Goal: Information Seeking & Learning: Learn about a topic

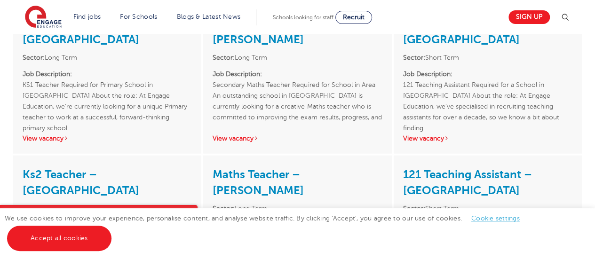
scroll to position [1101, 0]
click at [234, 142] on link "View vacancy" at bounding box center [235, 137] width 46 height 7
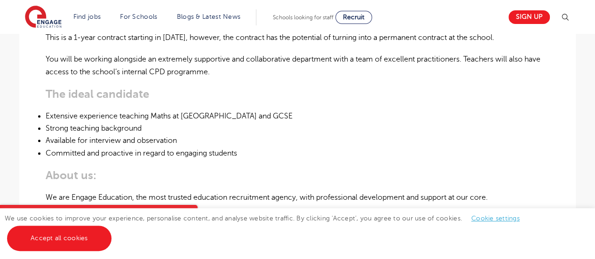
scroll to position [429, 0]
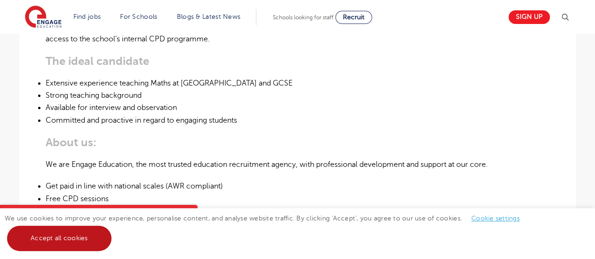
click at [66, 241] on link "Accept all cookies" at bounding box center [59, 238] width 104 height 25
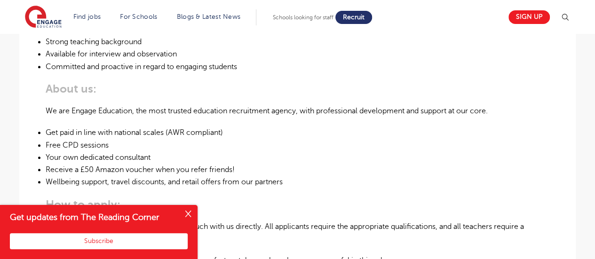
scroll to position [482, 0]
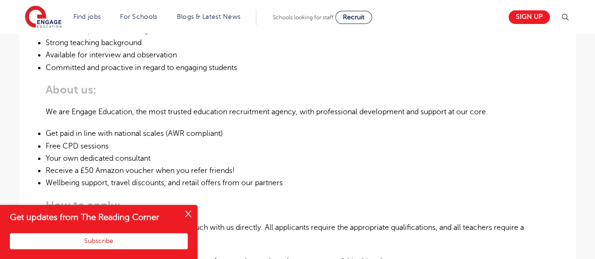
click at [122, 243] on button "Subscribe" at bounding box center [99, 241] width 178 height 16
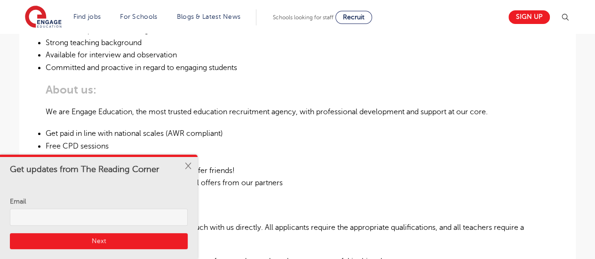
click at [48, 216] on input "Email" at bounding box center [99, 217] width 178 height 17
type input "sbeckford542@gmail.com"
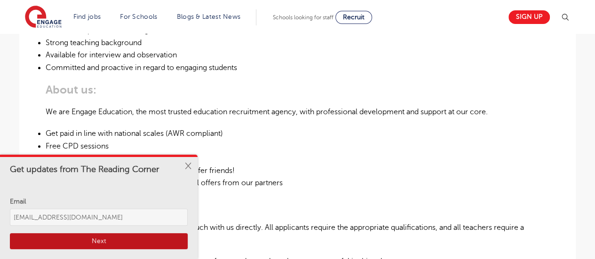
click at [108, 239] on button "Next" at bounding box center [99, 241] width 178 height 16
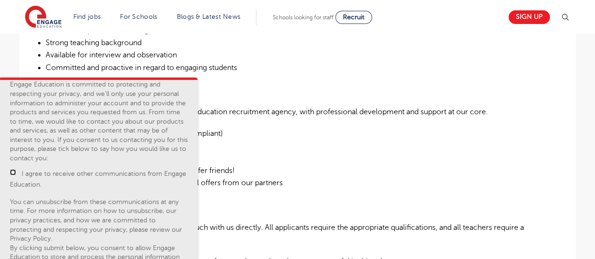
click at [10, 173] on input "I agree to receive other communications from Engage Education." at bounding box center [13, 172] width 6 height 6
checkbox input "true"
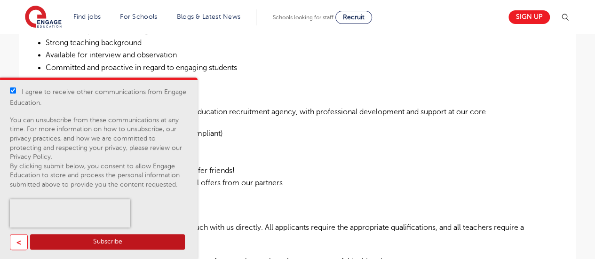
click at [88, 243] on button "Subscribe" at bounding box center [107, 242] width 155 height 16
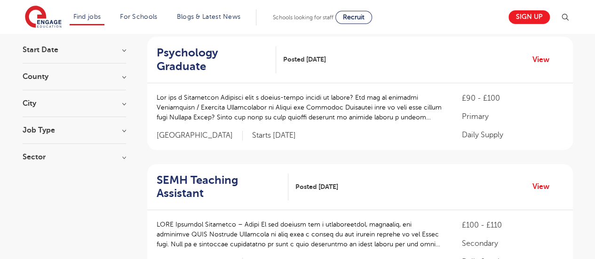
scroll to position [93, 0]
click at [117, 131] on h3 "Job Type" at bounding box center [74, 130] width 103 height 8
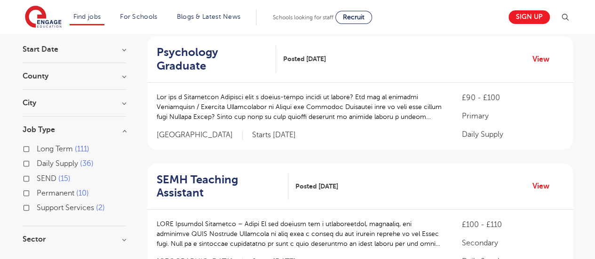
click at [37, 191] on label "Permanent 10" at bounding box center [63, 193] width 52 height 12
click at [37, 191] on input "Permanent 10" at bounding box center [40, 192] width 6 height 6
checkbox input "true"
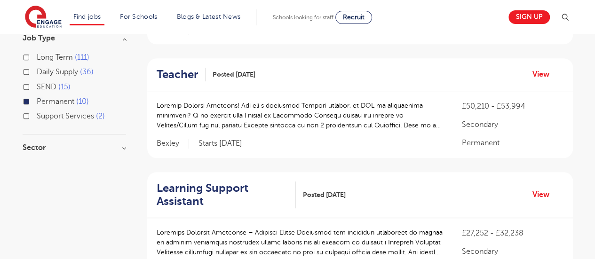
scroll to position [185, 0]
click at [124, 149] on h3 "Sector" at bounding box center [74, 147] width 103 height 8
click at [37, 165] on label "Secondary 7" at bounding box center [60, 166] width 47 height 12
click at [37, 165] on input "Secondary 7" at bounding box center [40, 165] width 6 height 6
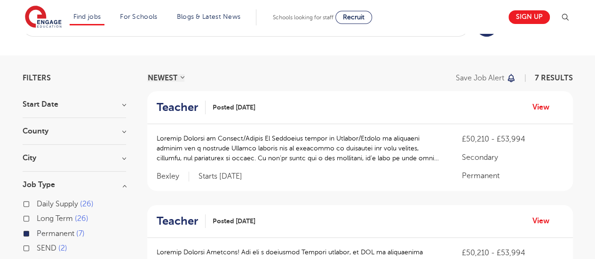
scroll to position [37, 0]
click at [121, 105] on h3 "Start Date" at bounding box center [74, 105] width 103 height 8
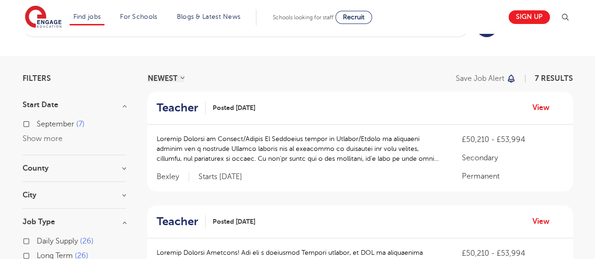
click at [121, 166] on h3 "County" at bounding box center [74, 169] width 103 height 8
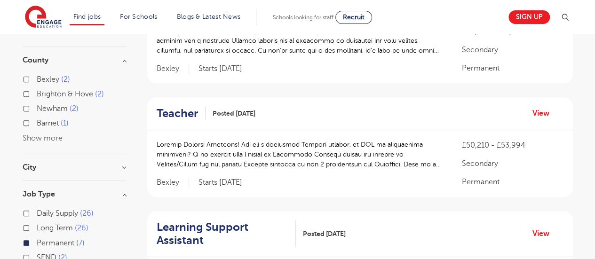
scroll to position [146, 0]
click at [124, 167] on h3 "City" at bounding box center [74, 167] width 103 height 8
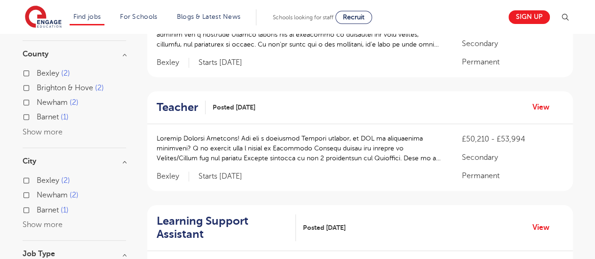
scroll to position [0, 0]
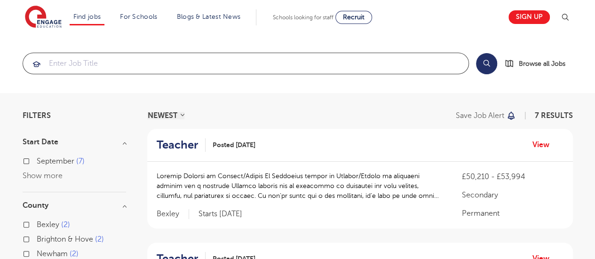
click at [99, 57] on input "search" at bounding box center [245, 63] width 445 height 21
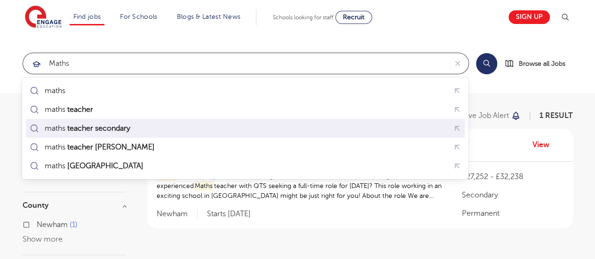
click at [85, 136] on li "maths teacher secondary" at bounding box center [245, 128] width 439 height 19
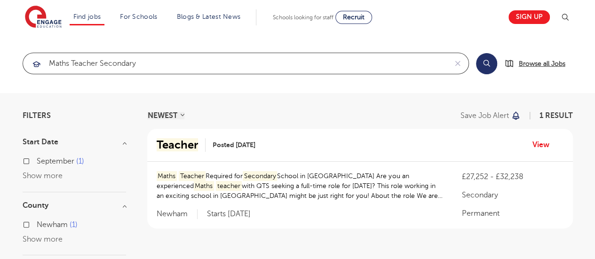
type input "maths teacher secondary"
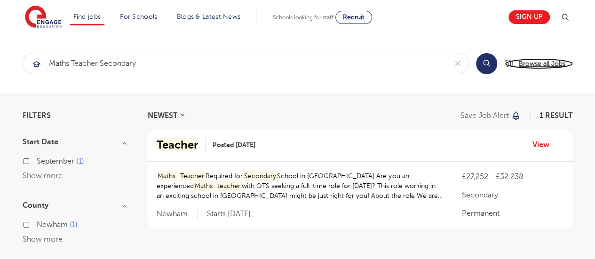
click at [543, 63] on span "Browse all Jobs" at bounding box center [542, 63] width 47 height 11
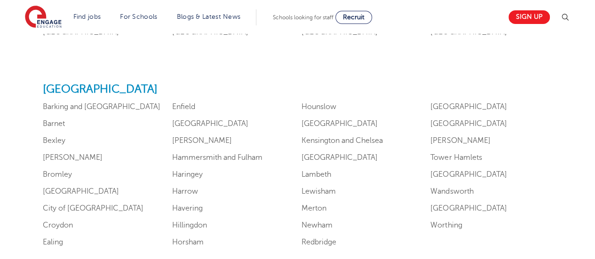
scroll to position [582, 0]
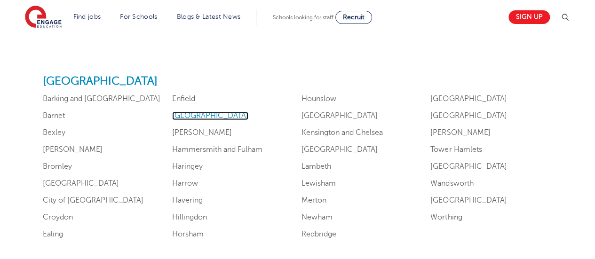
click at [198, 116] on link "[GEOGRAPHIC_DATA]" at bounding box center [210, 115] width 76 height 8
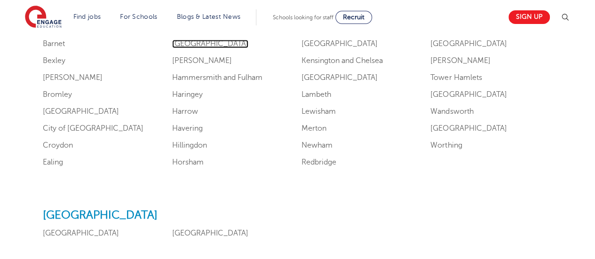
scroll to position [654, 0]
click at [320, 110] on link "Lewisham" at bounding box center [318, 111] width 34 height 8
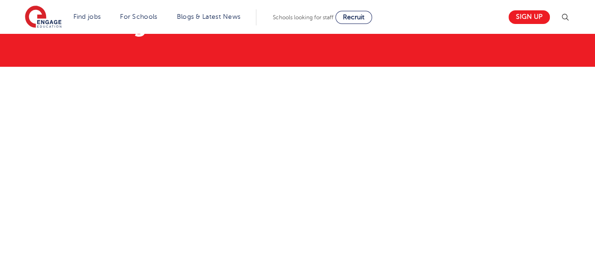
scroll to position [74, 0]
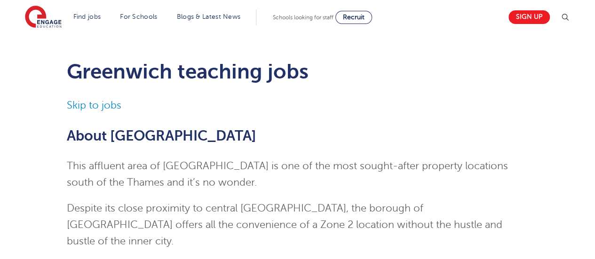
scroll to position [15, 0]
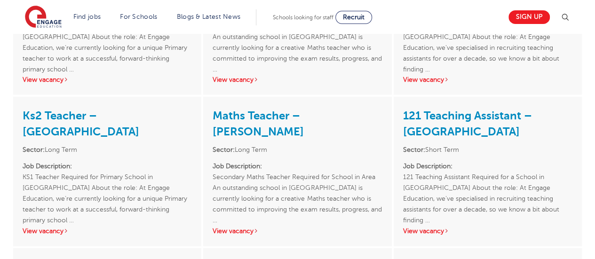
scroll to position [1164, 0]
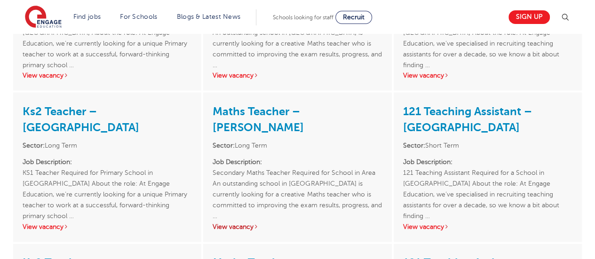
click at [235, 230] on link "View vacancy" at bounding box center [235, 226] width 46 height 7
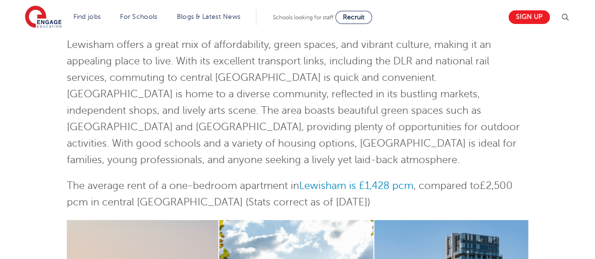
scroll to position [0, 0]
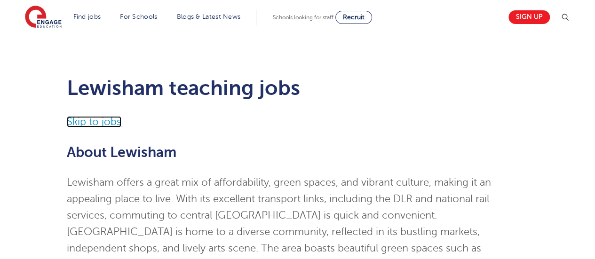
click at [102, 121] on link "Skip to jobs" at bounding box center [94, 121] width 55 height 11
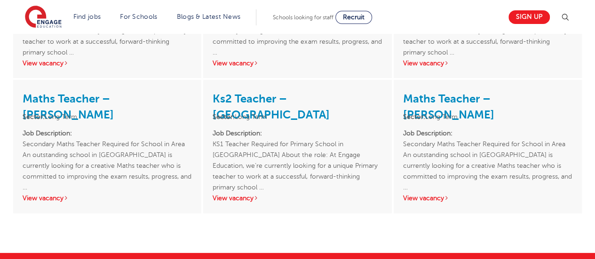
scroll to position [1770, 0]
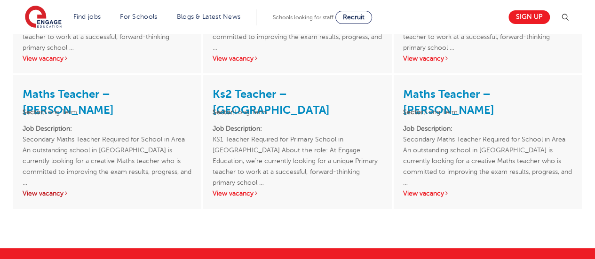
click at [47, 197] on link "View vacancy" at bounding box center [46, 193] width 46 height 7
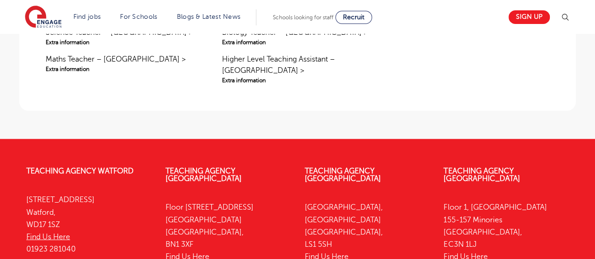
scroll to position [922, 0]
